Goal: Find specific page/section: Find specific page/section

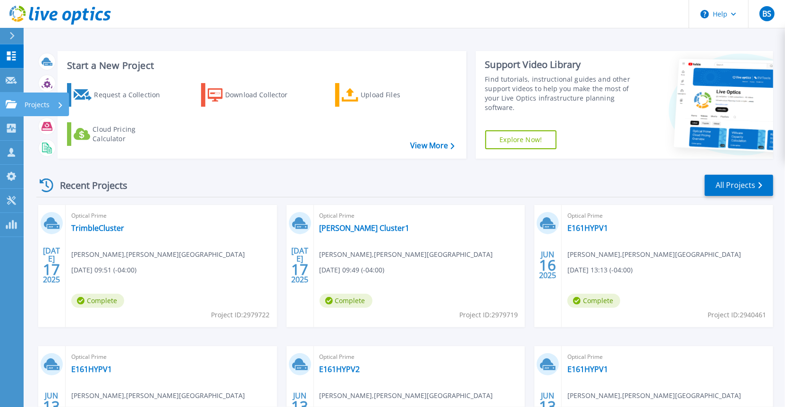
click at [9, 112] on link "Projects Projects" at bounding box center [12, 104] width 24 height 24
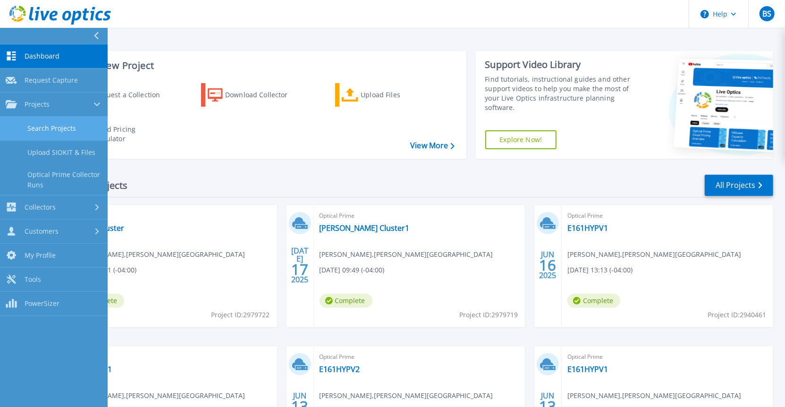
click at [37, 126] on link "Search Projects" at bounding box center [54, 129] width 108 height 24
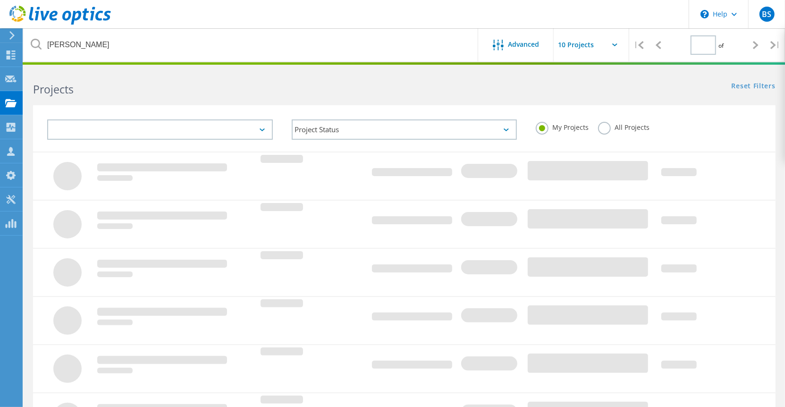
type input "1"
